Goal: Task Accomplishment & Management: Manage account settings

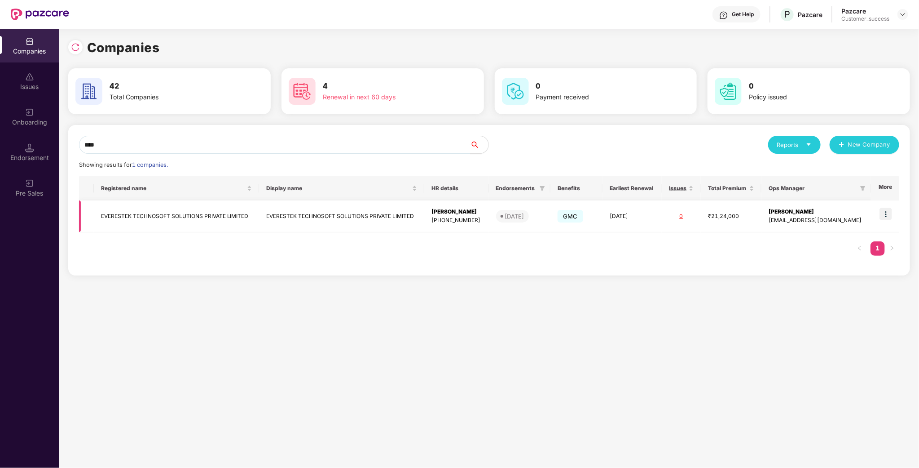
type input "****"
click at [158, 211] on td "EVERESTEK TECHNOSOFT SOLUTIONS PRIVATE LIMITED" at bounding box center [176, 216] width 165 height 32
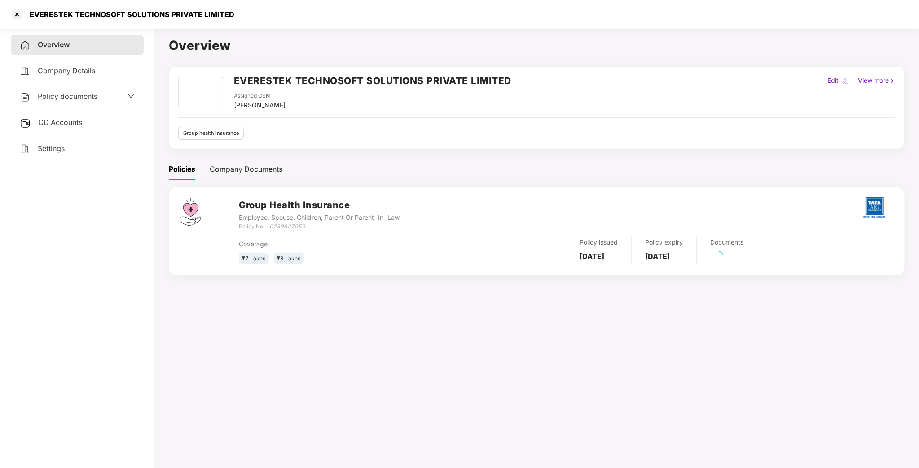
click at [87, 89] on div "Policy documents" at bounding box center [77, 96] width 133 height 21
click at [86, 104] on div "Policy documents" at bounding box center [77, 96] width 133 height 21
click at [86, 103] on div "Policy documents" at bounding box center [77, 96] width 133 height 21
click at [89, 98] on span "Policy documents" at bounding box center [68, 96] width 60 height 9
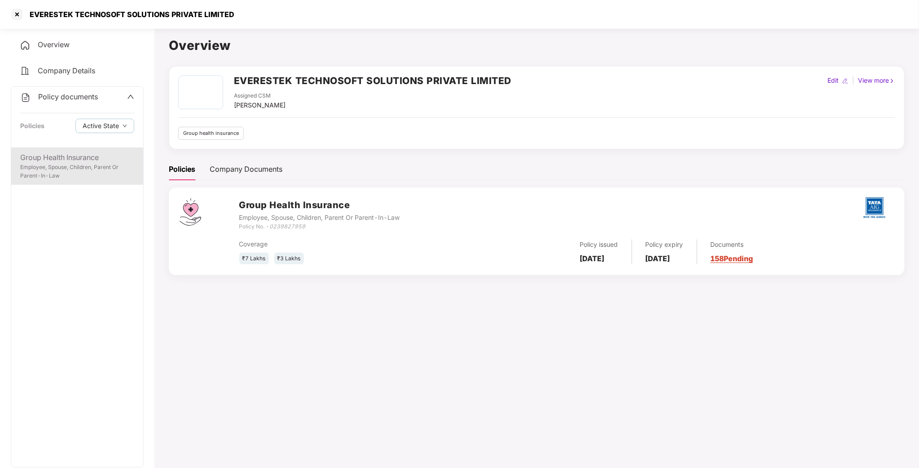
click at [90, 162] on div "Group Health Insurance" at bounding box center [77, 157] width 114 height 11
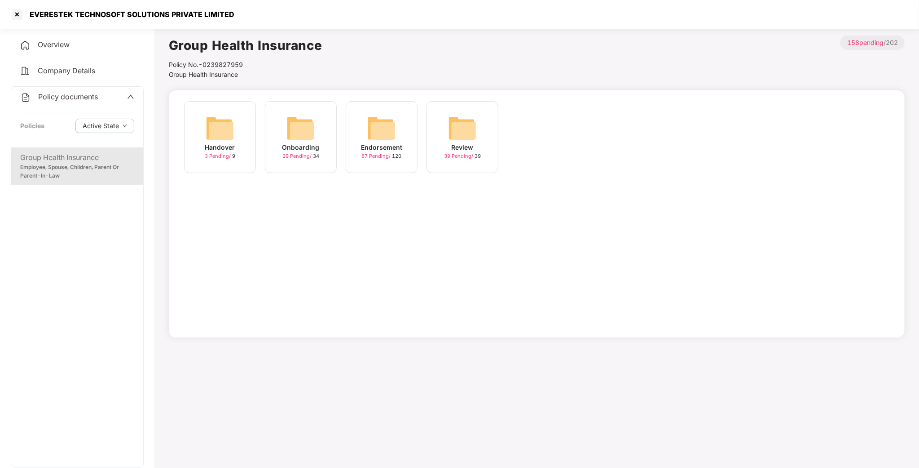
click at [287, 132] on img at bounding box center [301, 128] width 29 height 29
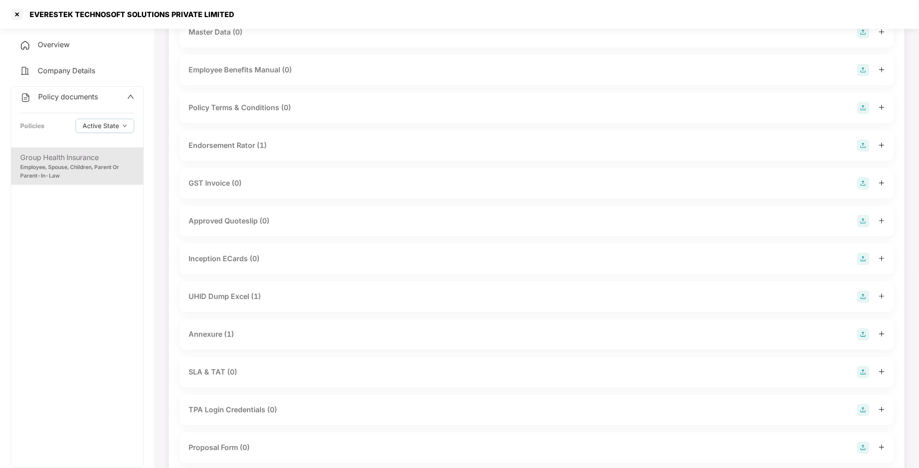
scroll to position [196, 0]
click at [79, 98] on span "Policy documents" at bounding box center [68, 96] width 60 height 9
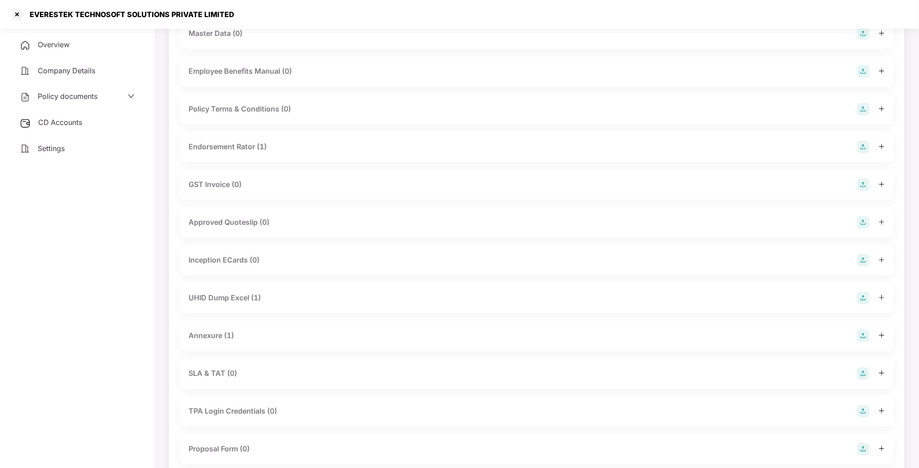
click at [97, 106] on div "Policy documents" at bounding box center [77, 96] width 133 height 21
click at [96, 100] on div "Policy documents" at bounding box center [59, 97] width 78 height 12
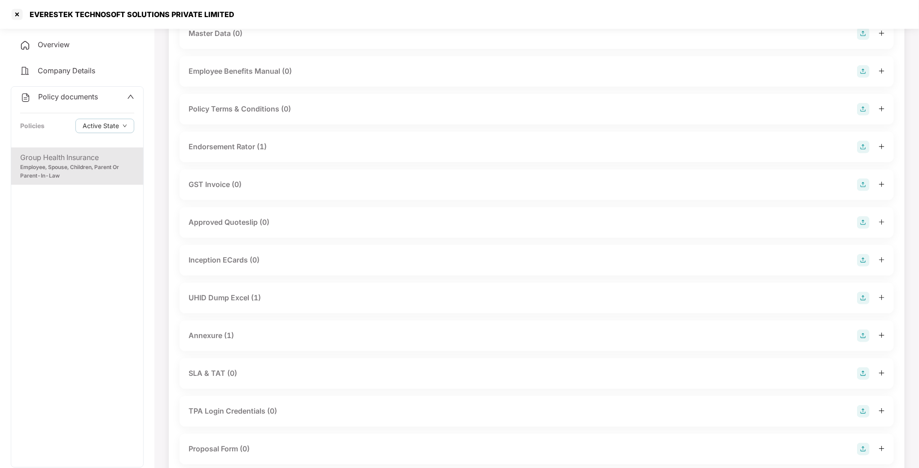
click at [69, 152] on div "Group Health Insurance" at bounding box center [77, 157] width 114 height 11
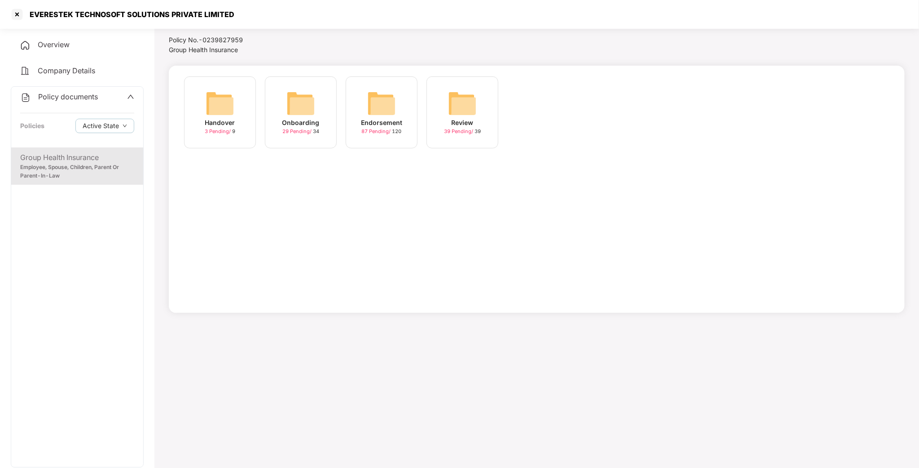
click at [291, 105] on img at bounding box center [301, 103] width 29 height 29
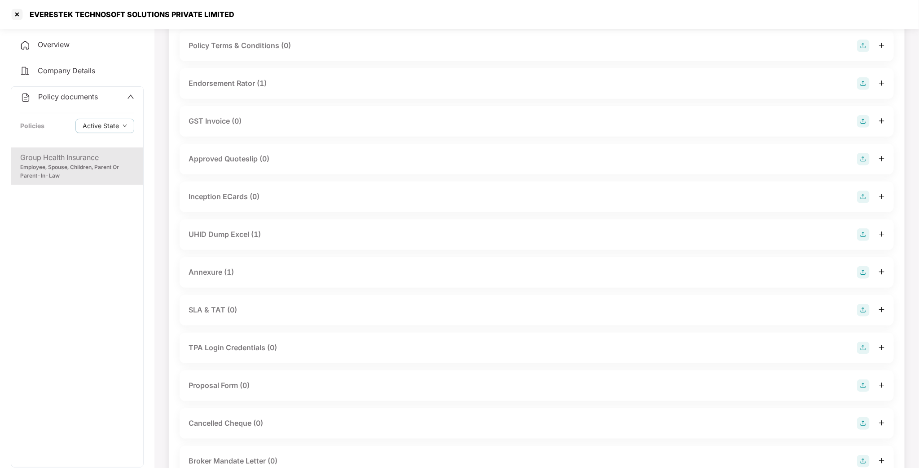
scroll to position [269, 0]
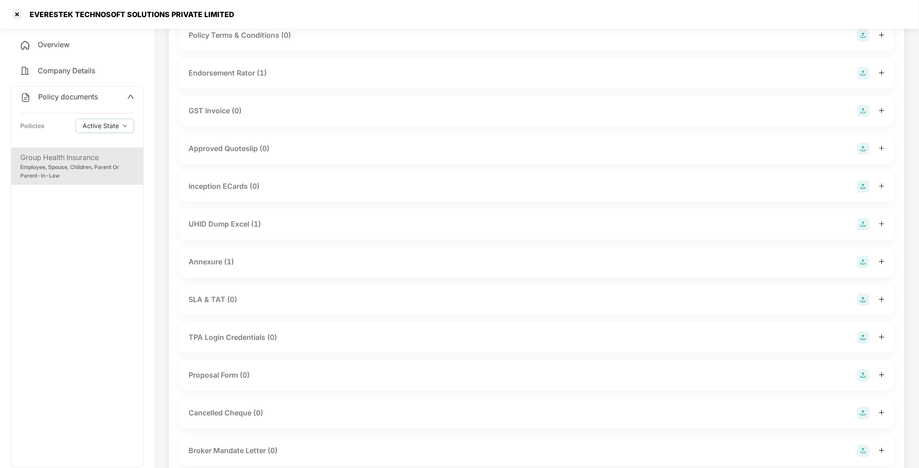
click at [214, 101] on div "GST Invoice (0)" at bounding box center [537, 111] width 715 height 31
click at [215, 110] on div "GST Invoice (0)" at bounding box center [215, 110] width 53 height 11
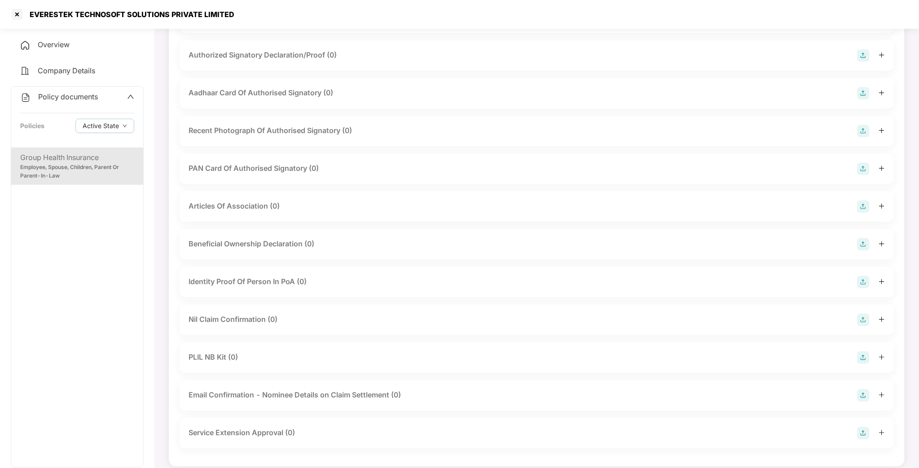
scroll to position [997, 0]
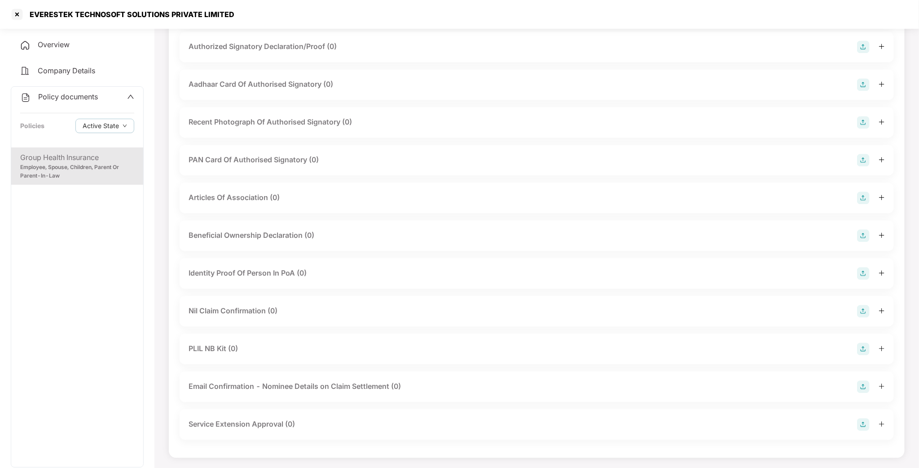
click at [59, 173] on div "Employee, Spouse, Children, Parent Or Parent-In-Law" at bounding box center [77, 171] width 114 height 17
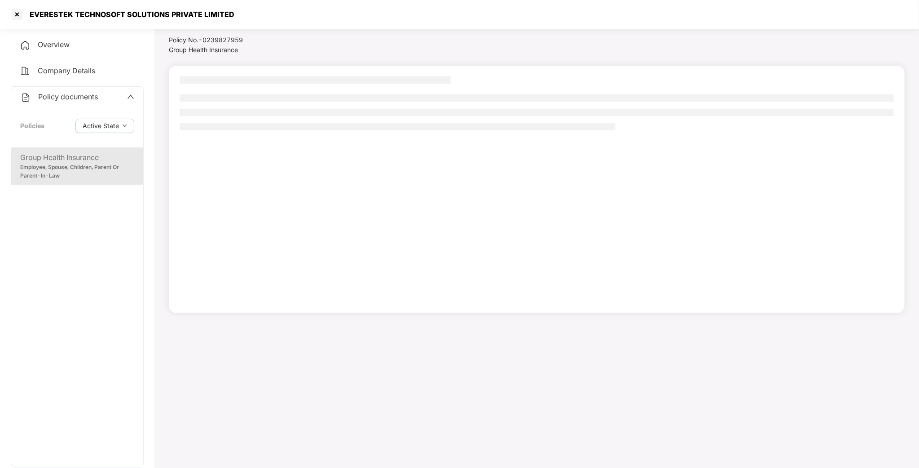
scroll to position [25, 0]
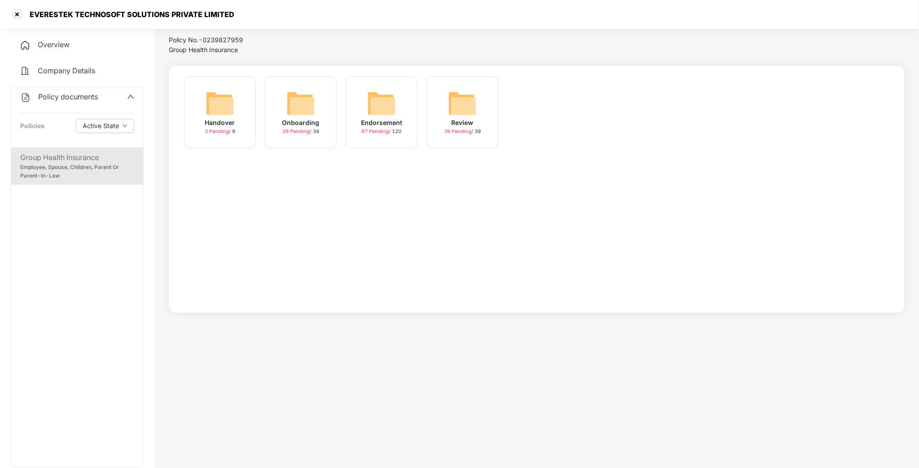
click at [55, 73] on span "Company Details" at bounding box center [66, 70] width 57 height 9
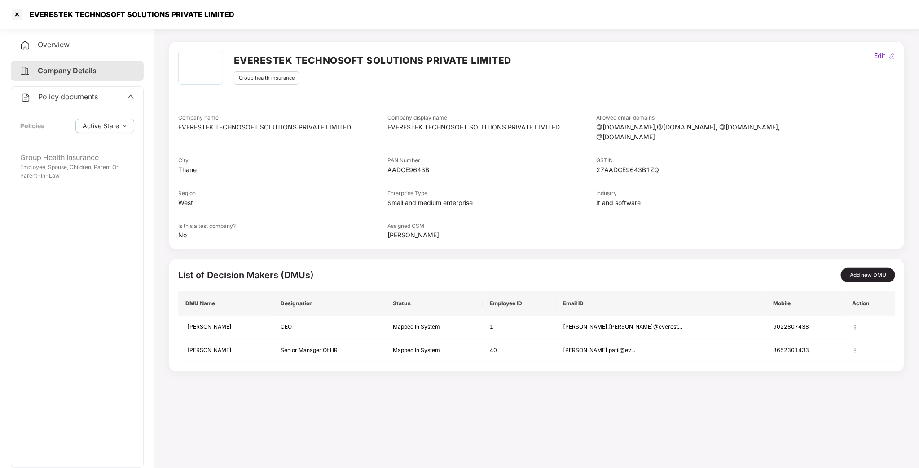
click at [50, 53] on div "Overview" at bounding box center [77, 45] width 133 height 21
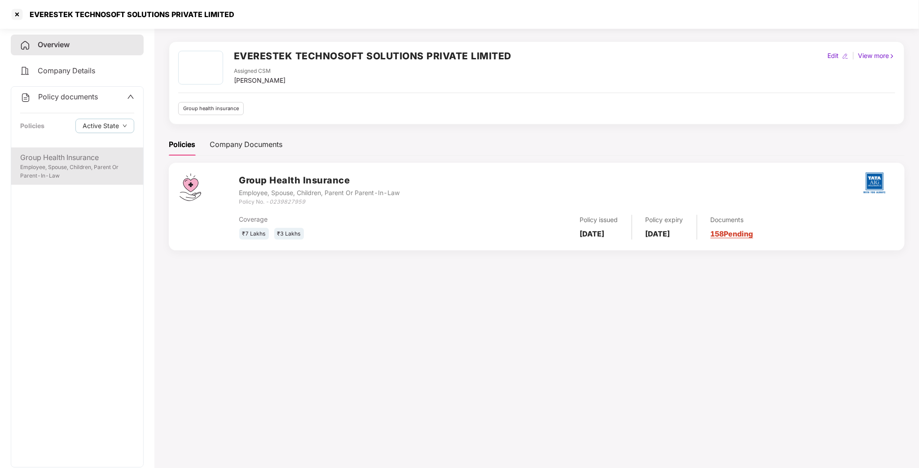
click at [47, 180] on div "Group Health Insurance Employee, Spouse, Children, Parent Or Parent-In-Law" at bounding box center [77, 165] width 132 height 37
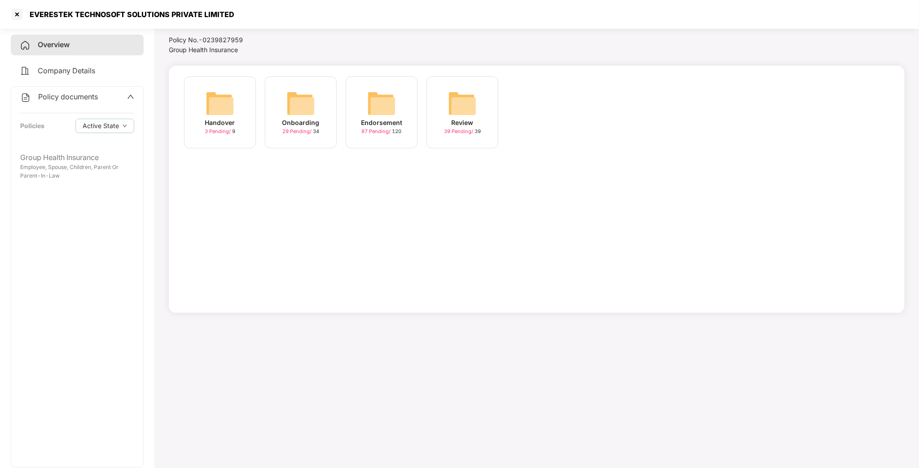
click at [181, 100] on div "Handover 3 Pending / 9" at bounding box center [220, 116] width 81 height 81
click at [200, 102] on div "Handover 3 Pending / 9" at bounding box center [220, 112] width 72 height 72
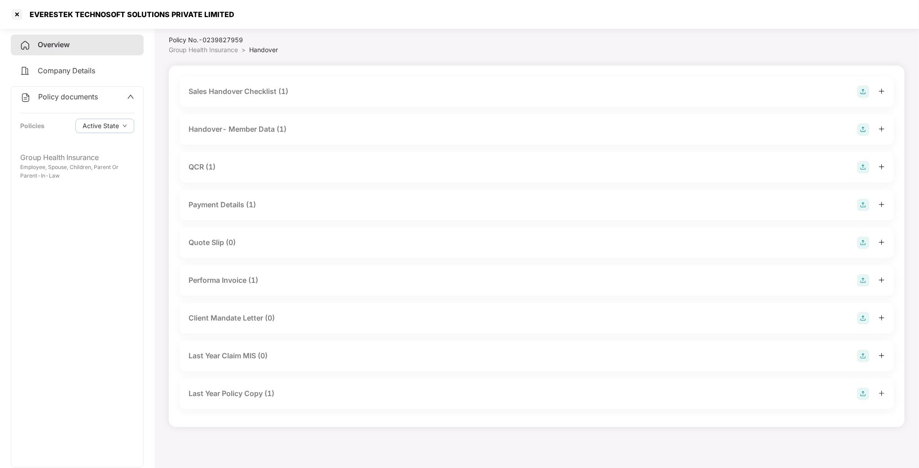
click at [231, 93] on div "Sales Handover Checklist (1)" at bounding box center [239, 91] width 100 height 11
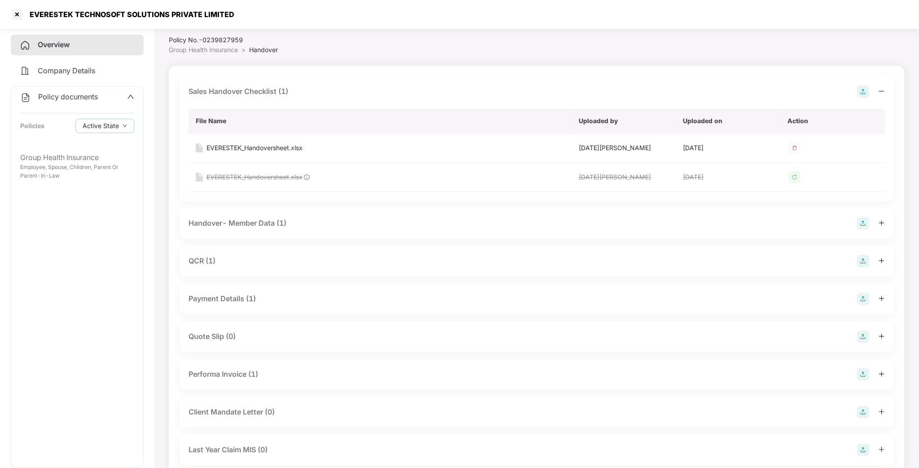
click at [232, 92] on div "Sales Handover Checklist (1)" at bounding box center [239, 91] width 100 height 11
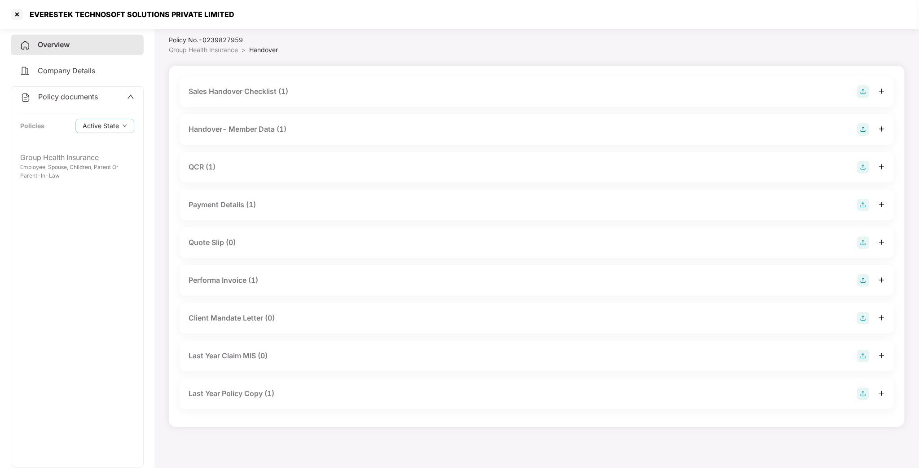
click at [221, 201] on div "Payment Details (1)" at bounding box center [222, 204] width 67 height 11
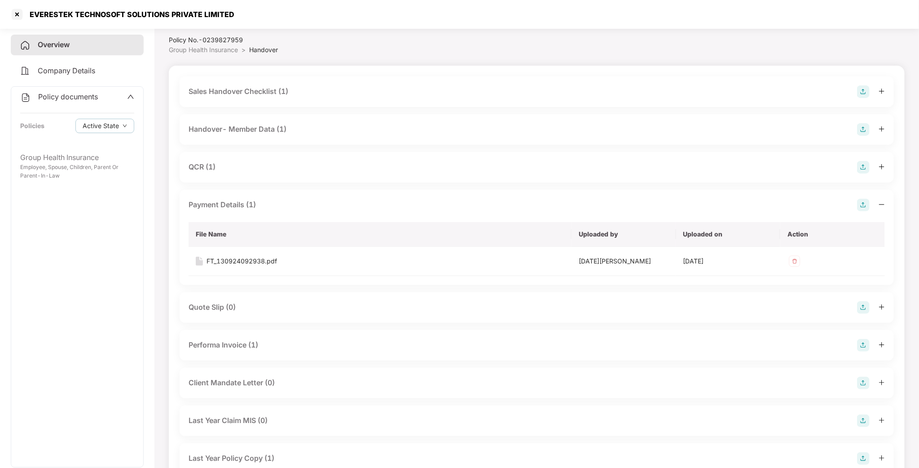
click at [221, 201] on div "Payment Details (1)" at bounding box center [222, 204] width 67 height 11
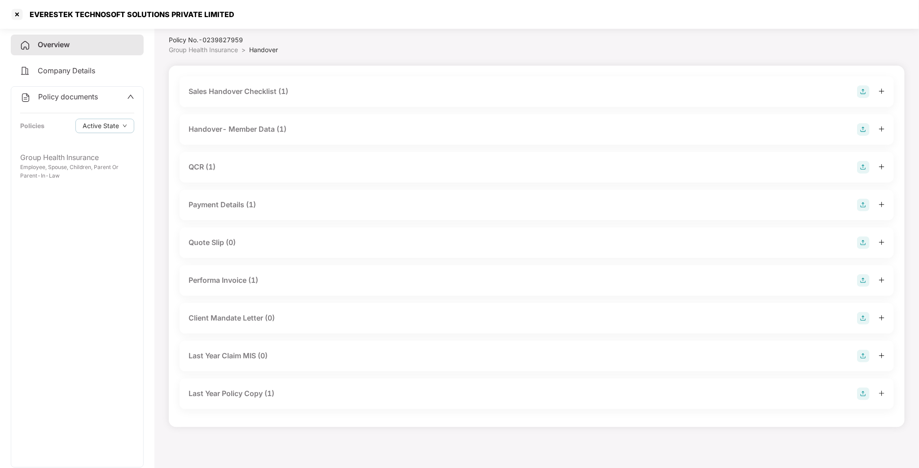
click at [73, 98] on span "Policy documents" at bounding box center [68, 96] width 60 height 9
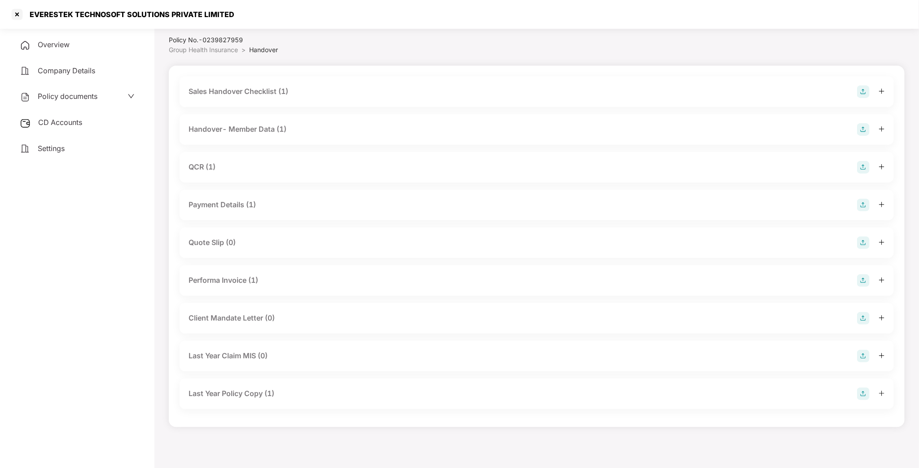
click at [65, 128] on div "CD Accounts" at bounding box center [77, 122] width 133 height 21
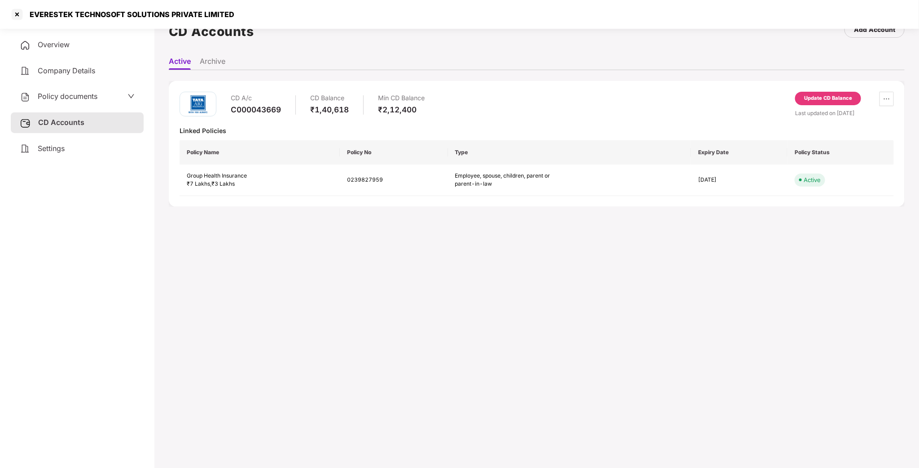
click at [62, 147] on span "Settings" at bounding box center [51, 148] width 27 height 9
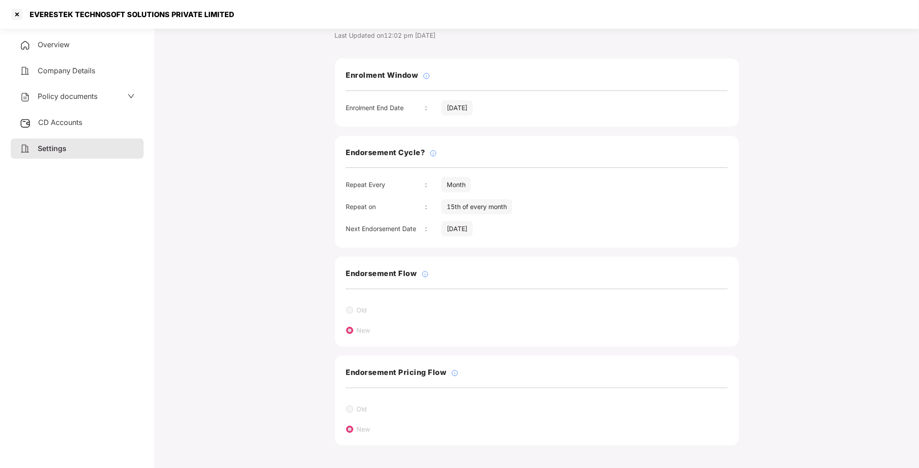
click at [64, 119] on span "CD Accounts" at bounding box center [60, 122] width 44 height 9
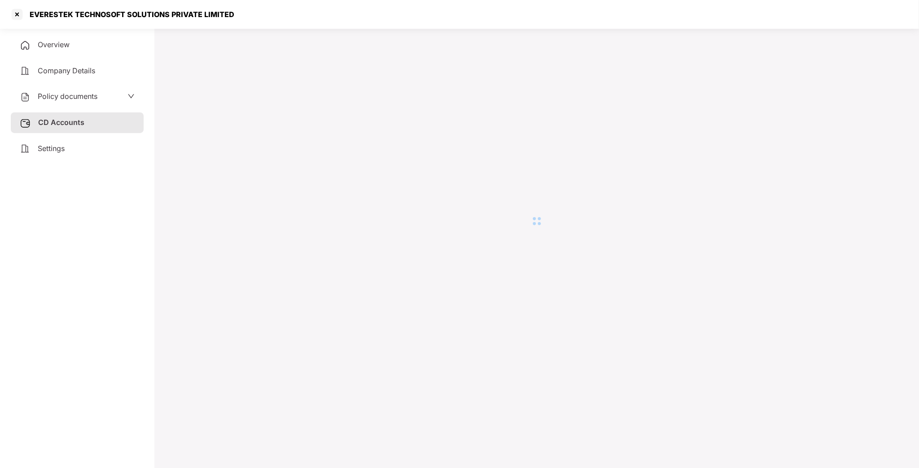
click at [72, 86] on div "Policy documents" at bounding box center [77, 96] width 133 height 21
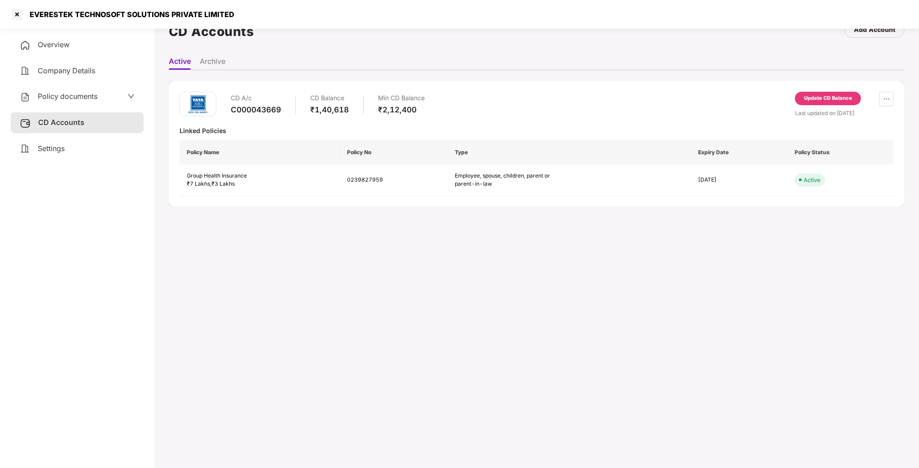
click at [73, 94] on span "Policy documents" at bounding box center [68, 96] width 60 height 9
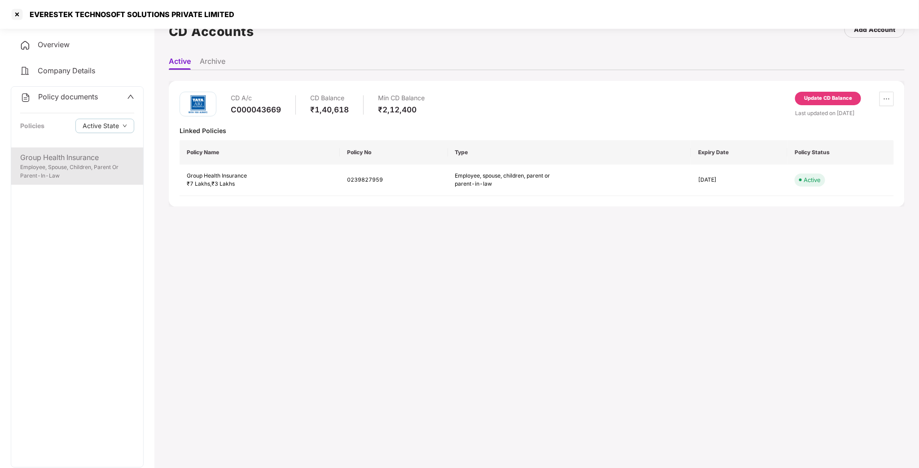
click at [42, 164] on div "Employee, Spouse, Children, Parent Or Parent-In-Law" at bounding box center [77, 171] width 114 height 17
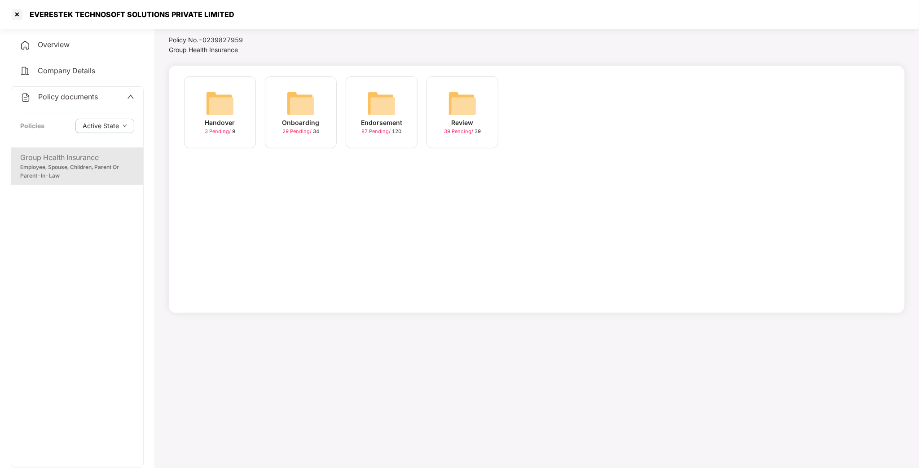
click at [455, 107] on img at bounding box center [462, 103] width 29 height 29
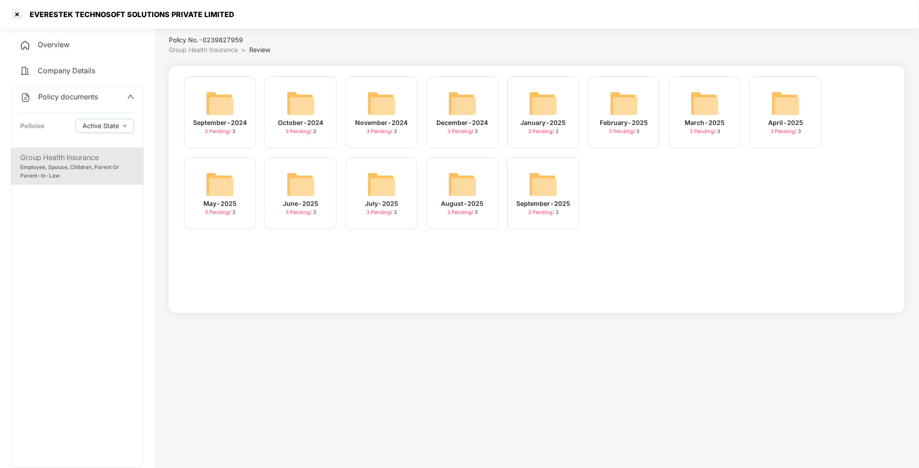
click at [64, 157] on div "Group Health Insurance" at bounding box center [77, 157] width 114 height 11
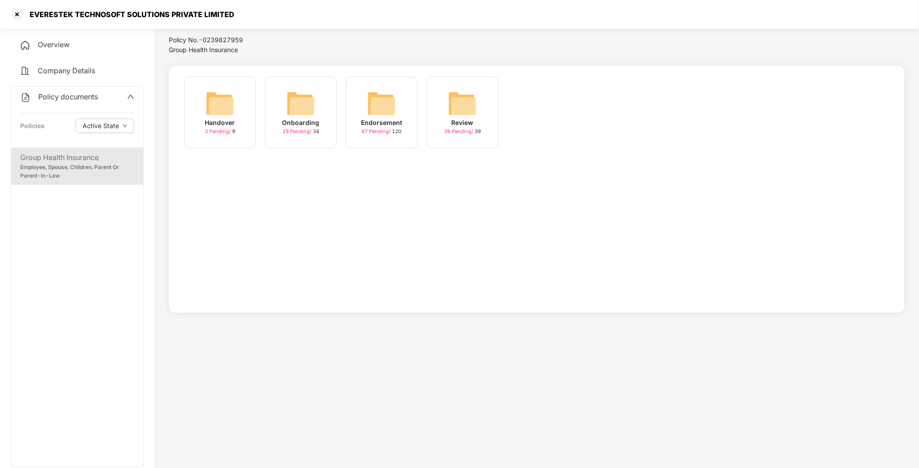
click at [310, 103] on img at bounding box center [301, 103] width 29 height 29
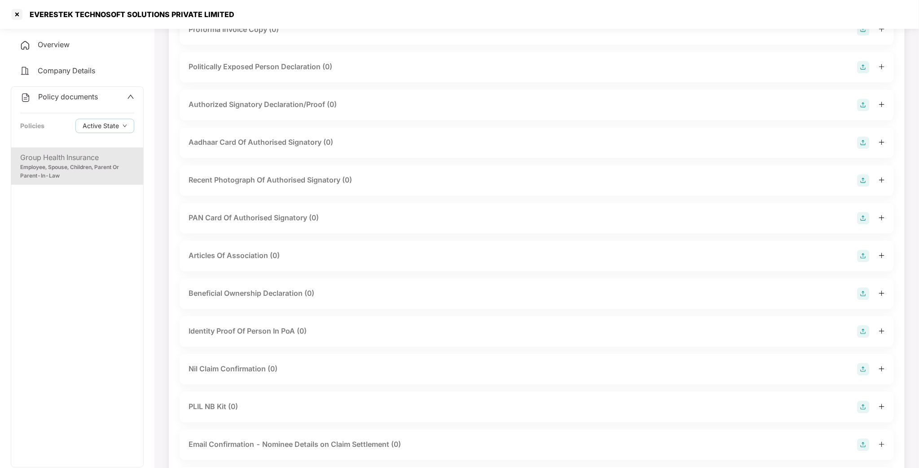
scroll to position [937, 0]
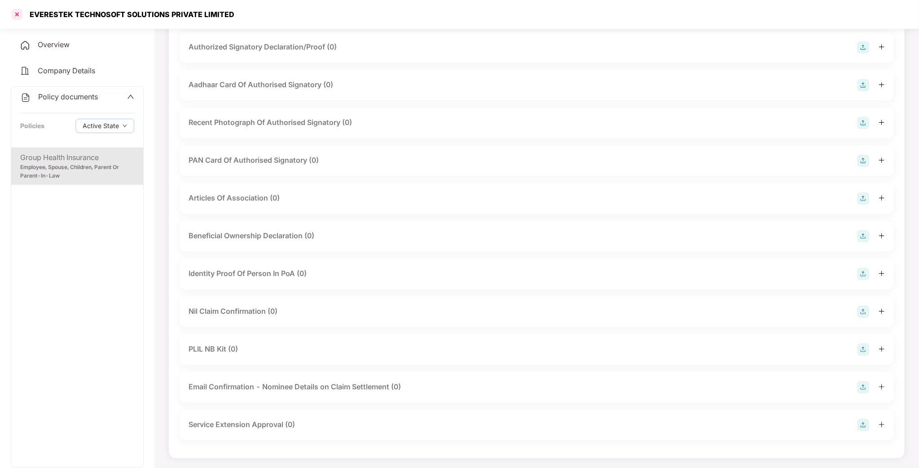
click at [15, 14] on div at bounding box center [17, 14] width 14 height 14
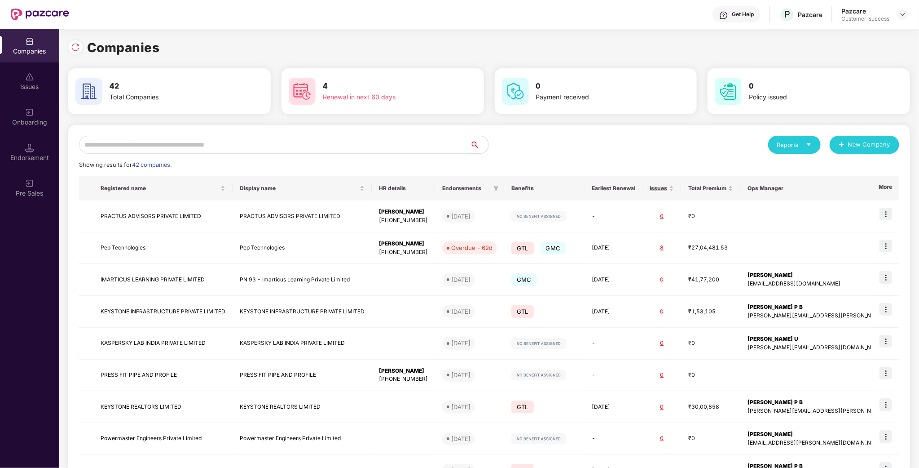
click at [217, 155] on div "Reports New Company Showing results for 42 companies. Registered name Display n…" at bounding box center [489, 343] width 821 height 415
click at [218, 137] on input "text" at bounding box center [275, 145] width 392 height 18
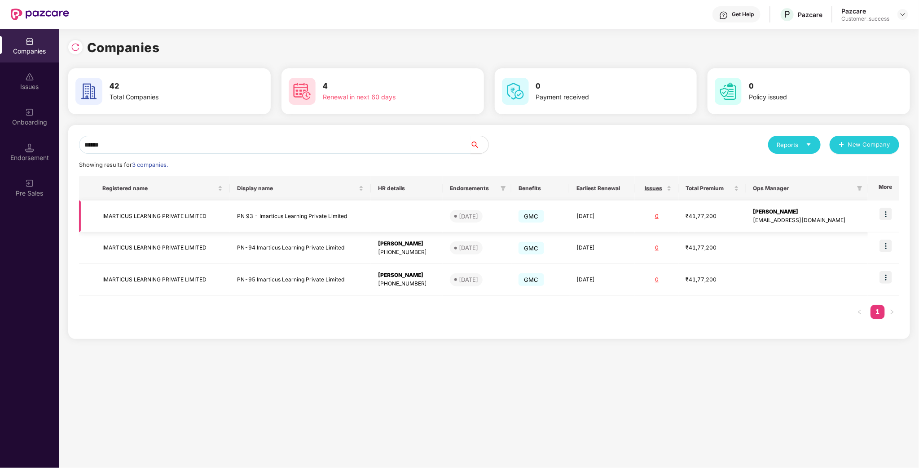
type input "******"
click at [884, 216] on img at bounding box center [886, 213] width 13 height 13
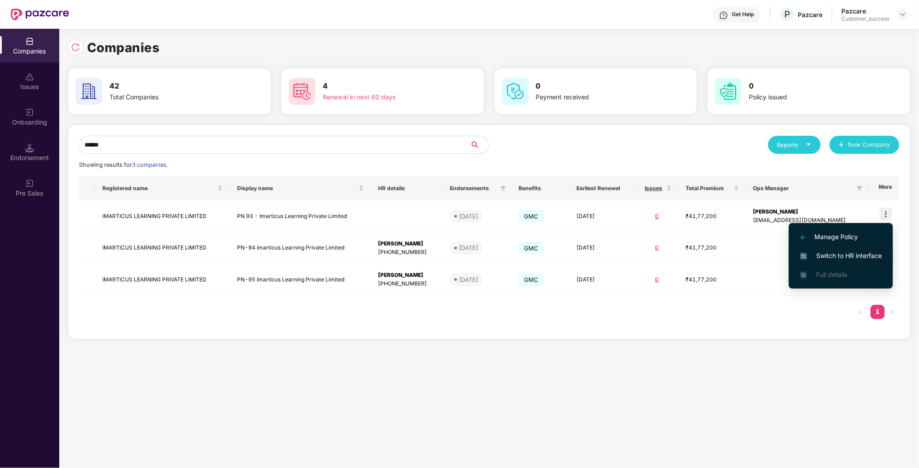
click at [870, 252] on span "Switch to HR interface" at bounding box center [841, 256] width 82 height 10
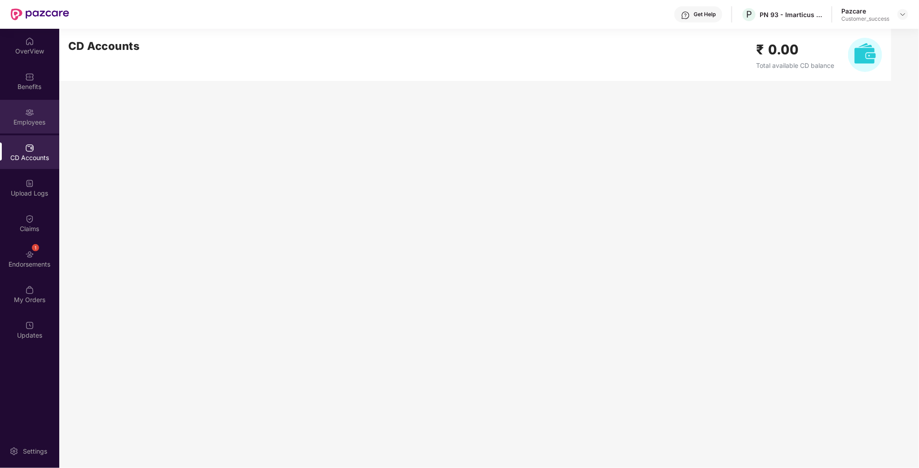
click at [18, 124] on div "Employees" at bounding box center [29, 122] width 59 height 9
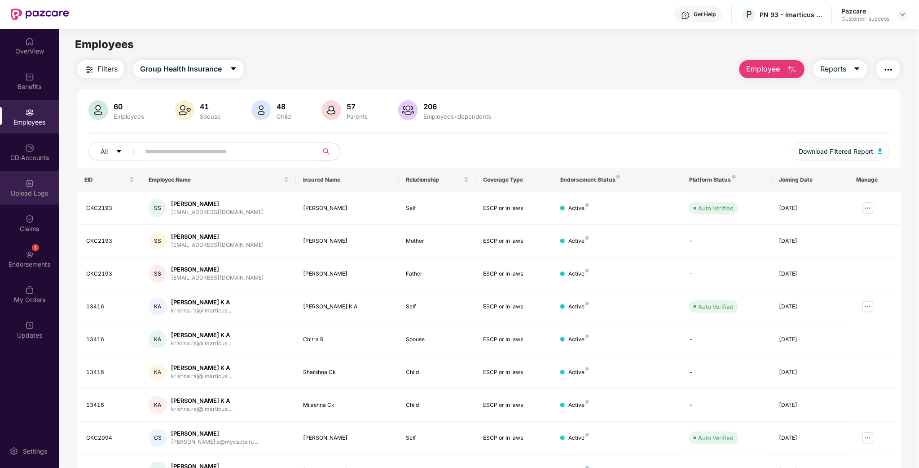
click at [26, 199] on div "Upload Logs" at bounding box center [29, 188] width 59 height 34
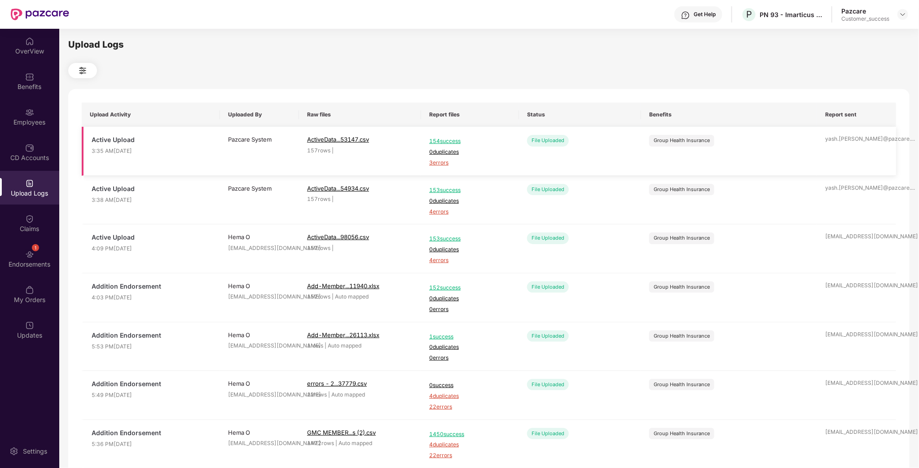
click at [444, 163] on span "3 errors" at bounding box center [470, 163] width 82 height 9
click at [29, 146] on img at bounding box center [29, 147] width 9 height 9
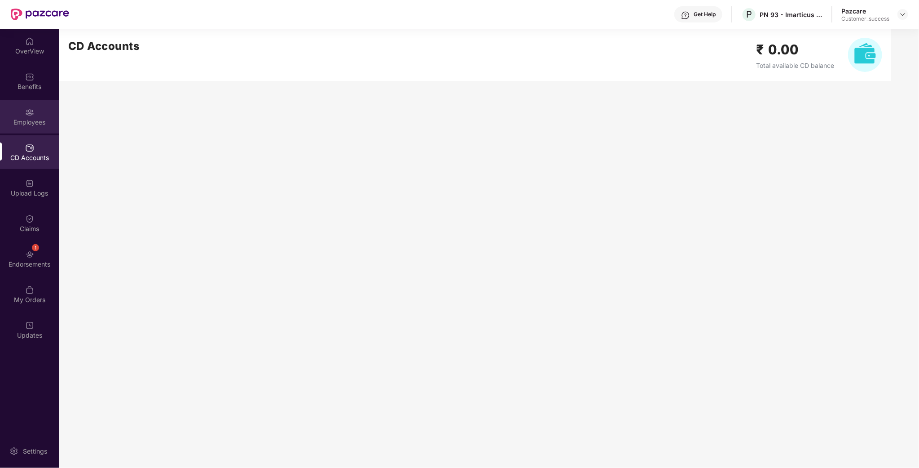
click at [28, 110] on img at bounding box center [29, 112] width 9 height 9
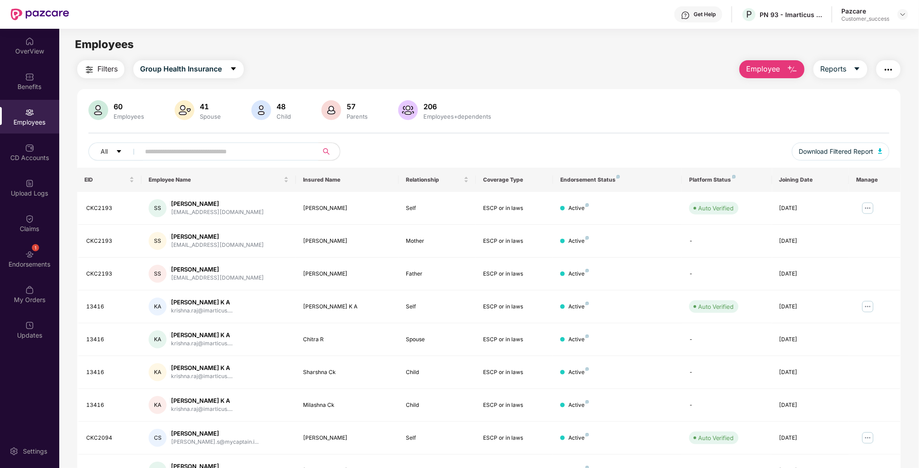
click at [189, 149] on input "text" at bounding box center [225, 151] width 161 height 13
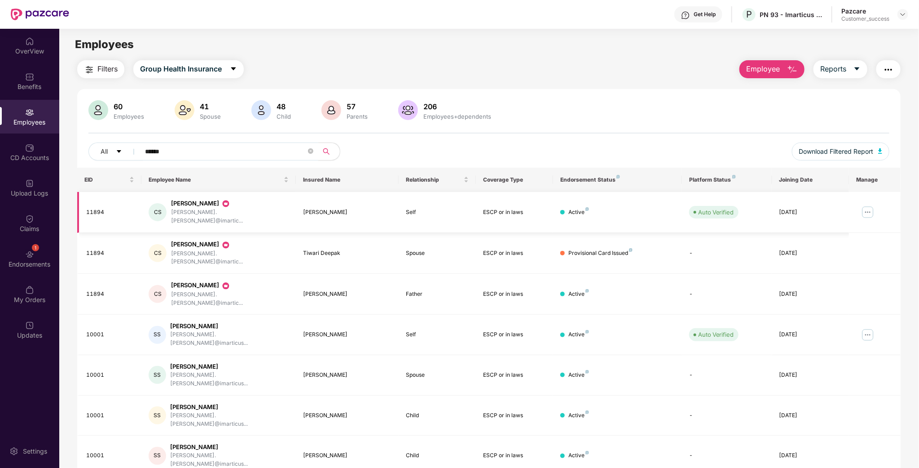
type input "******"
click at [862, 207] on img at bounding box center [868, 212] width 14 height 14
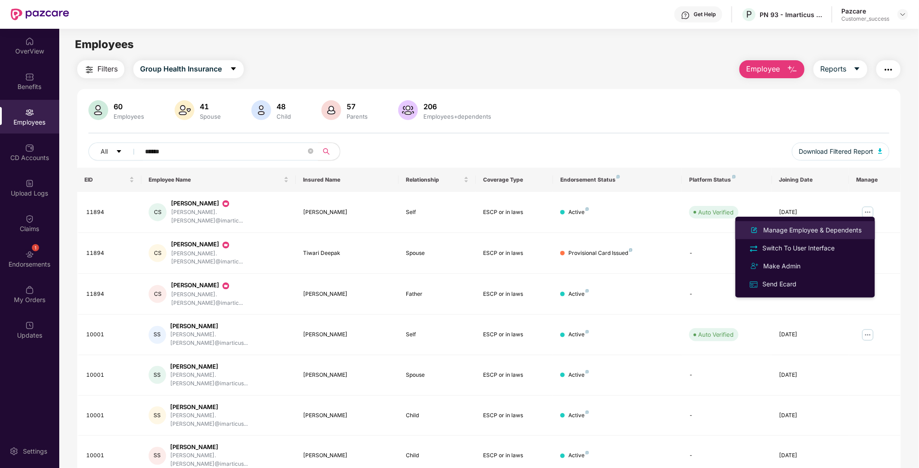
click at [814, 232] on div "Manage Employee & Dependents" at bounding box center [813, 230] width 102 height 10
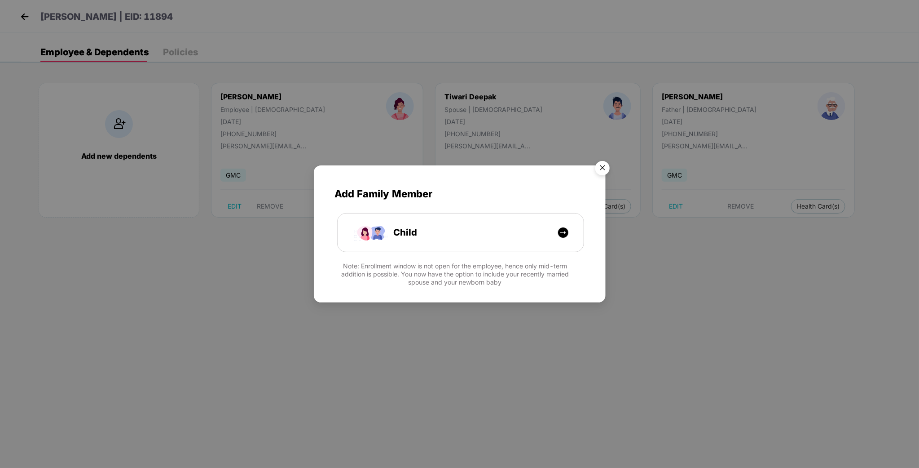
click at [603, 167] on img "Close" at bounding box center [602, 169] width 25 height 25
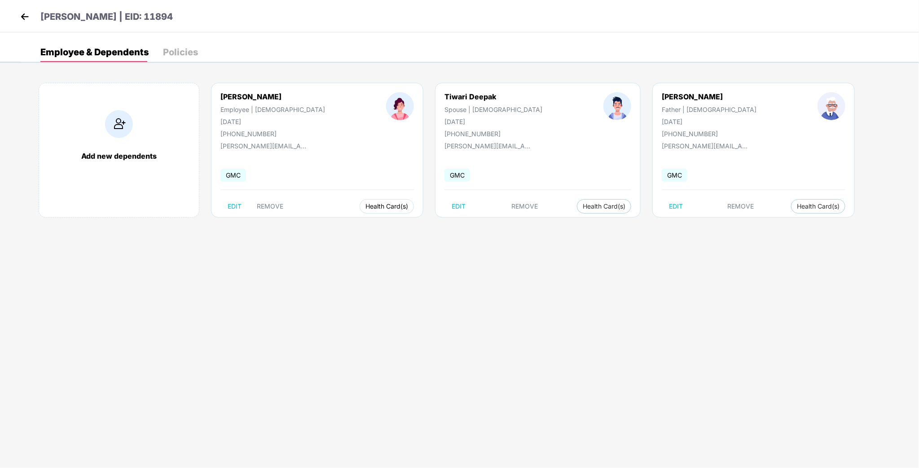
click at [366, 207] on span "Health Card(s)" at bounding box center [387, 206] width 43 height 4
click at [357, 223] on span "Health Insurance(ESCP or parent-in-law)" at bounding box center [384, 225] width 134 height 10
click at [30, 11] on img at bounding box center [24, 16] width 13 height 13
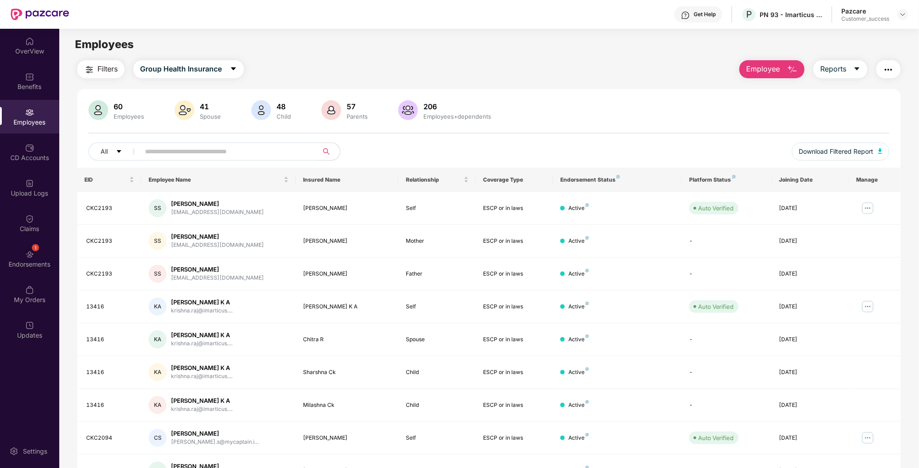
click at [174, 158] on input "text" at bounding box center [225, 151] width 161 height 13
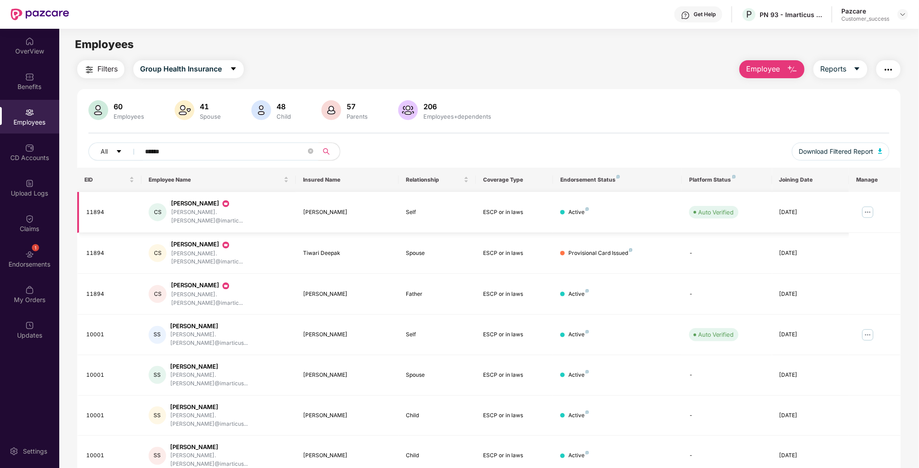
type input "******"
click at [859, 206] on td at bounding box center [875, 212] width 52 height 41
click at [865, 206] on img at bounding box center [868, 212] width 14 height 14
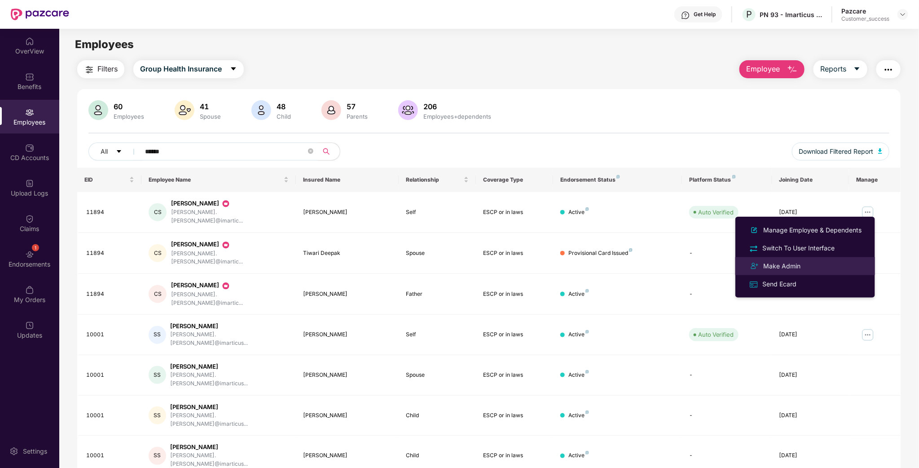
click at [803, 263] on div "Make Admin" at bounding box center [805, 265] width 116 height 11
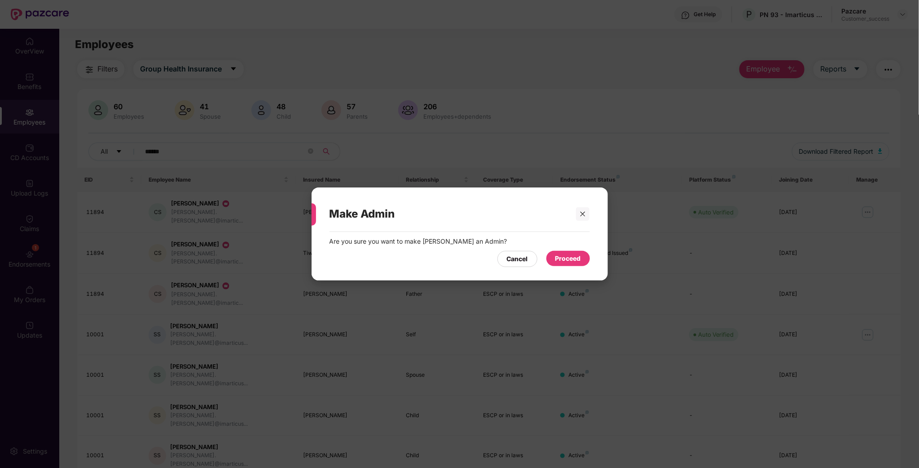
click at [581, 260] on div "Proceed" at bounding box center [569, 258] width 26 height 10
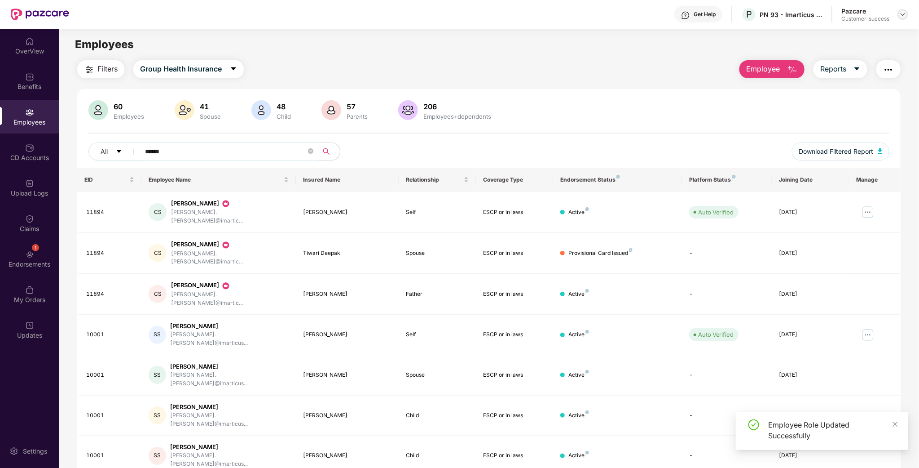
click at [903, 13] on img at bounding box center [903, 14] width 7 height 7
click at [851, 43] on div "Switch to partner view" at bounding box center [861, 35] width 117 height 18
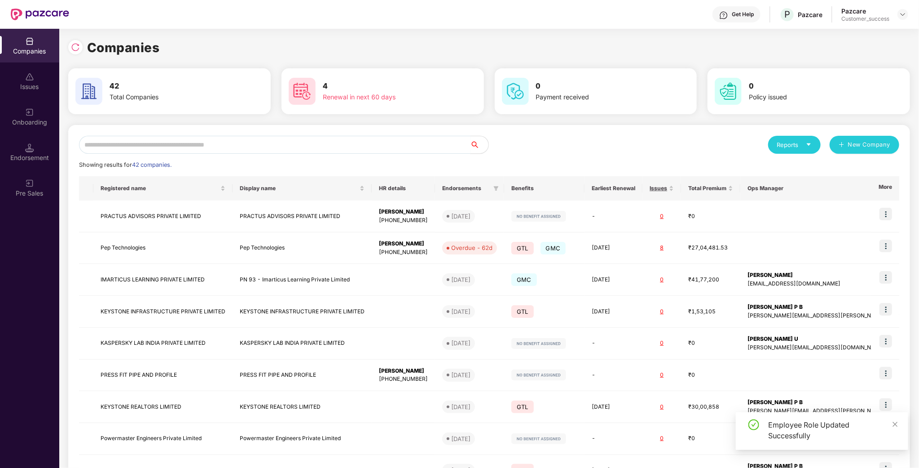
click at [404, 147] on input "text" at bounding box center [275, 145] width 392 height 18
type input "*"
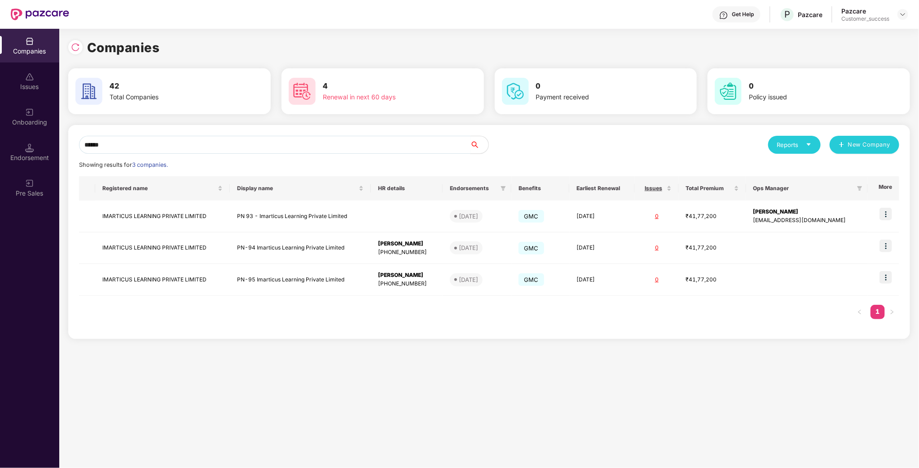
type input "*******"
click at [32, 77] on img at bounding box center [29, 76] width 9 height 9
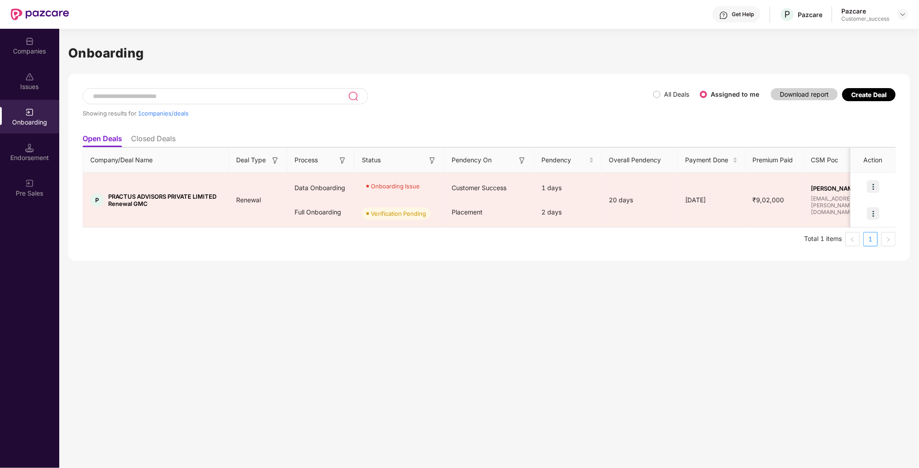
click at [31, 61] on div "Companies" at bounding box center [29, 46] width 59 height 34
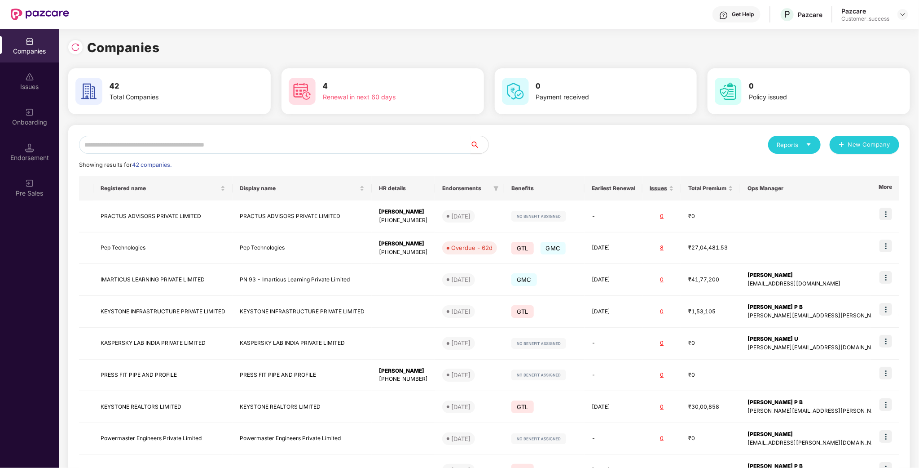
click at [192, 142] on input "text" at bounding box center [275, 145] width 392 height 18
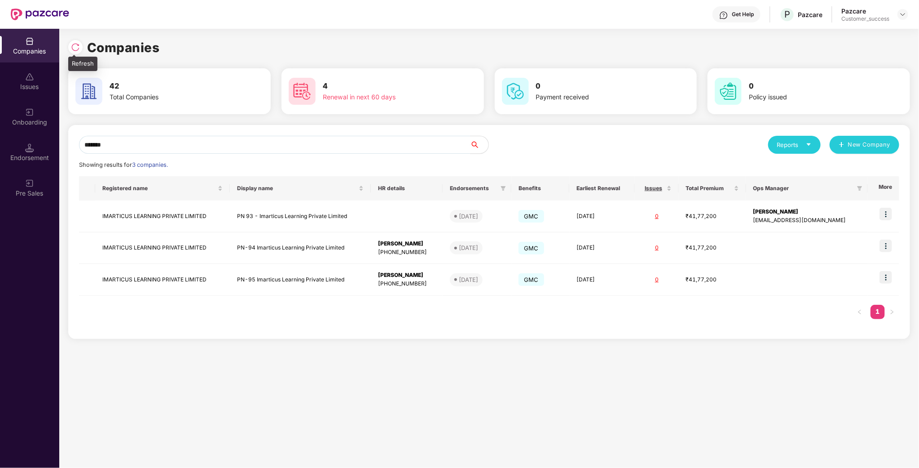
click at [71, 50] on img at bounding box center [75, 47] width 9 height 9
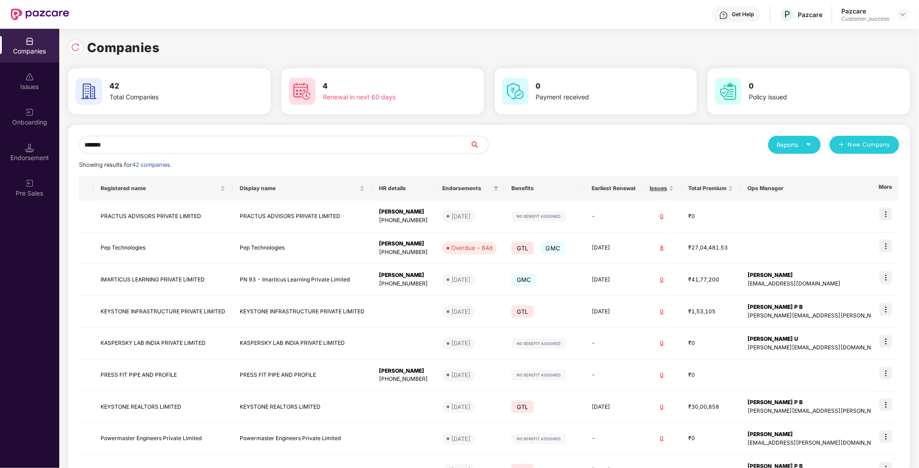
click at [150, 146] on input "*******" at bounding box center [275, 145] width 392 height 18
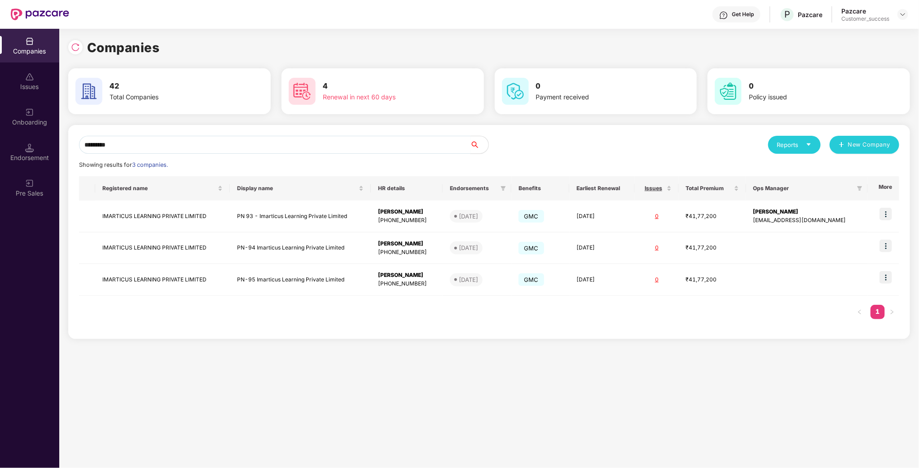
type input "*********"
